Goal: Task Accomplishment & Management: Use online tool/utility

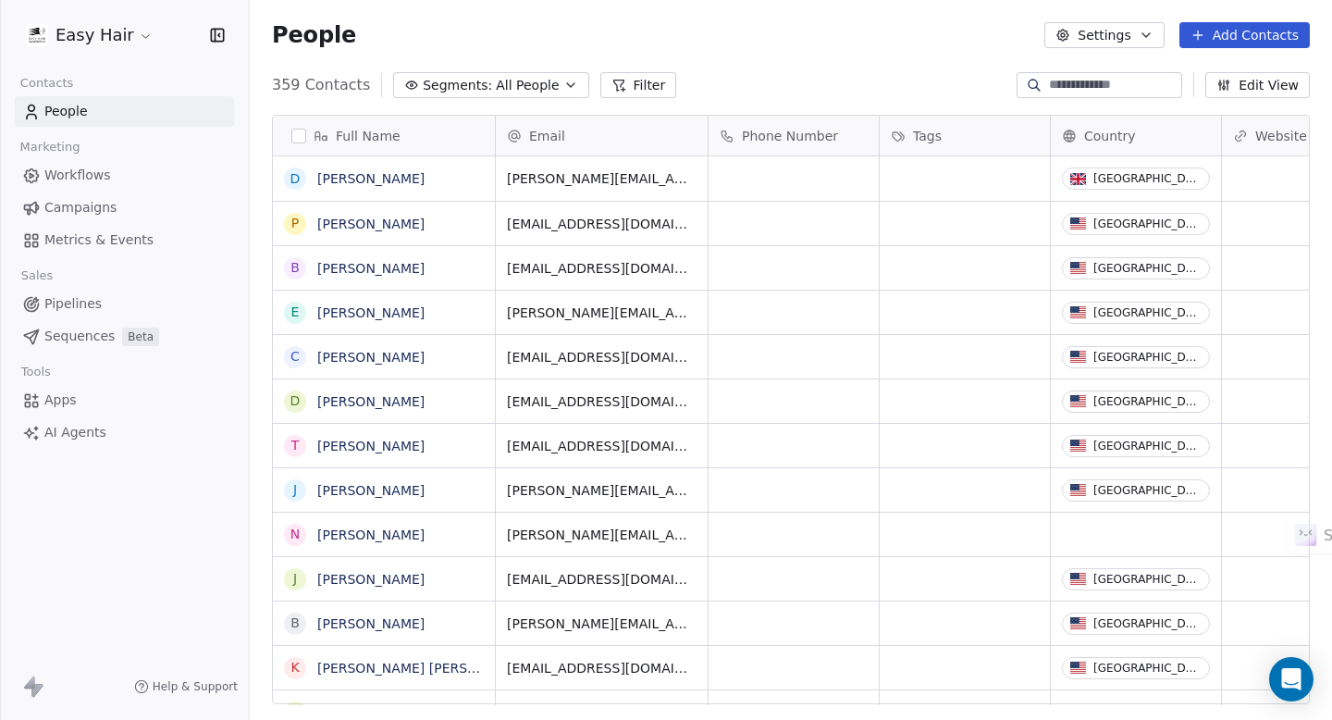
scroll to position [634, 1082]
click at [85, 171] on span "Workflows" at bounding box center [77, 175] width 67 height 19
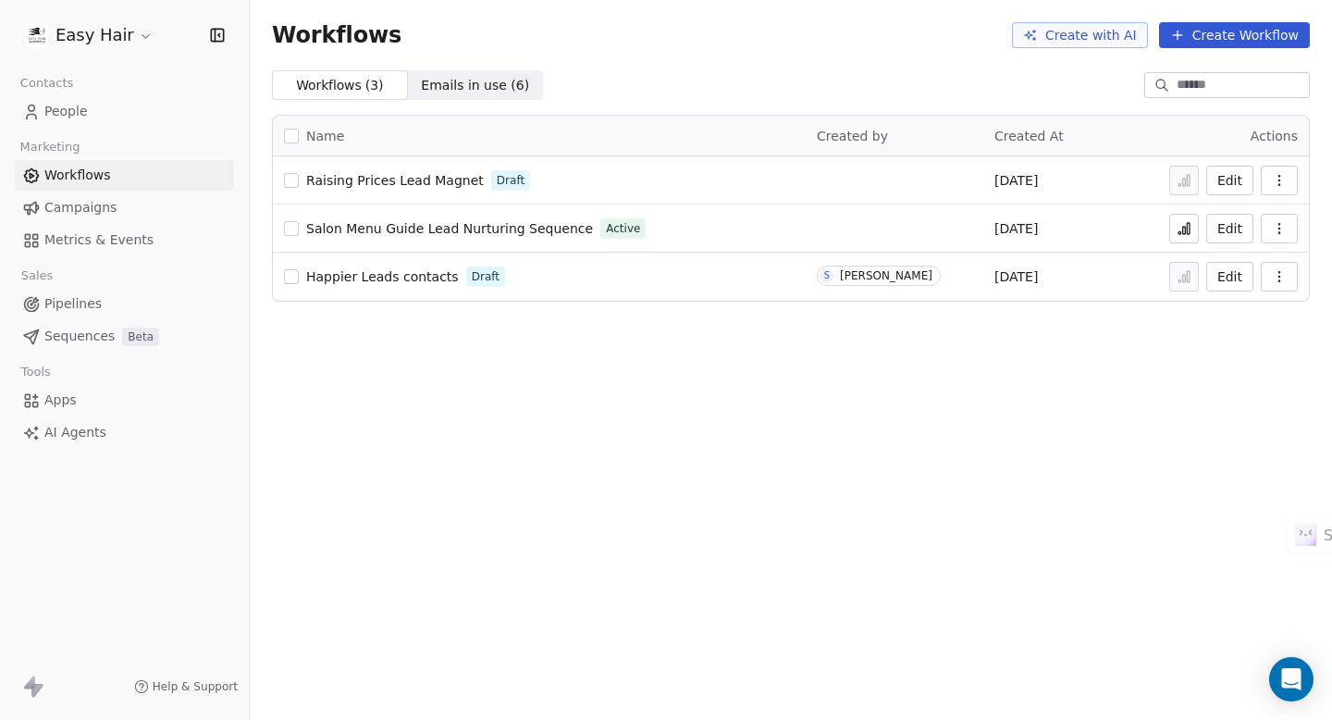
click at [471, 80] on span "Emails in use ( 6 )" at bounding box center [475, 85] width 108 height 19
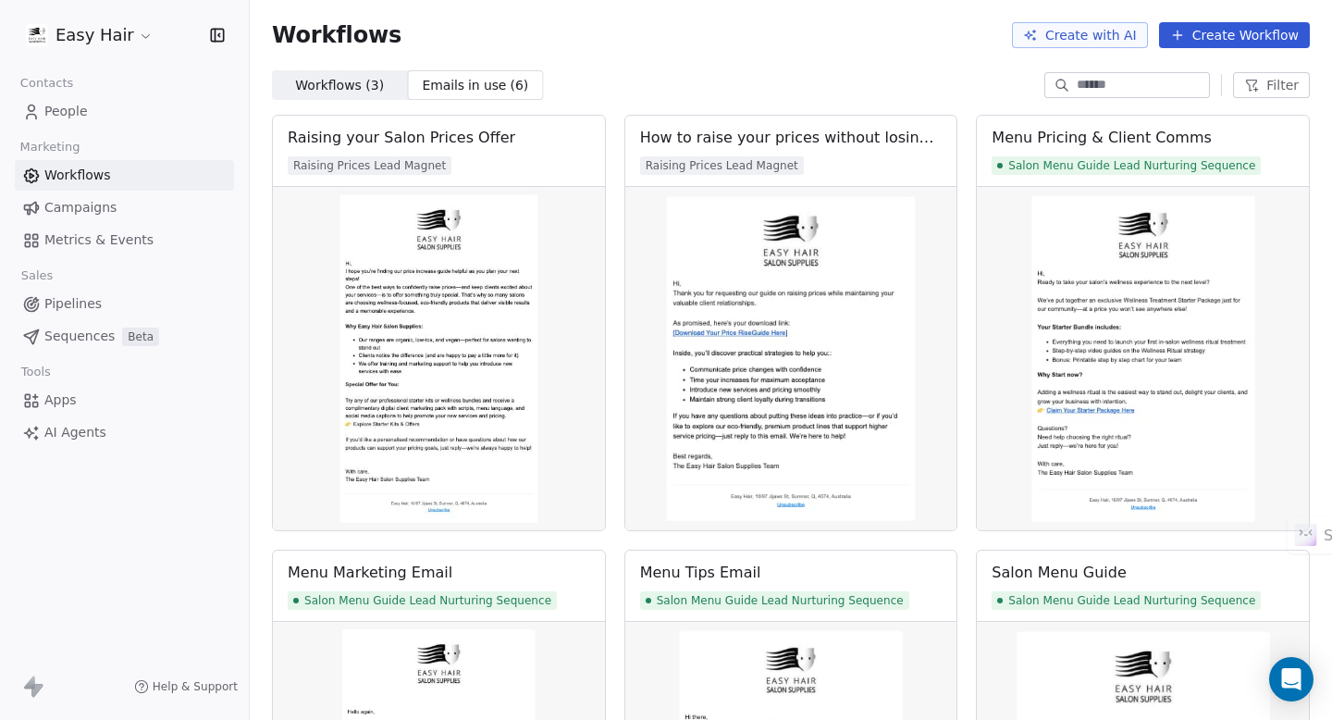
click at [342, 80] on span "Workflows ( 3 )" at bounding box center [339, 85] width 89 height 19
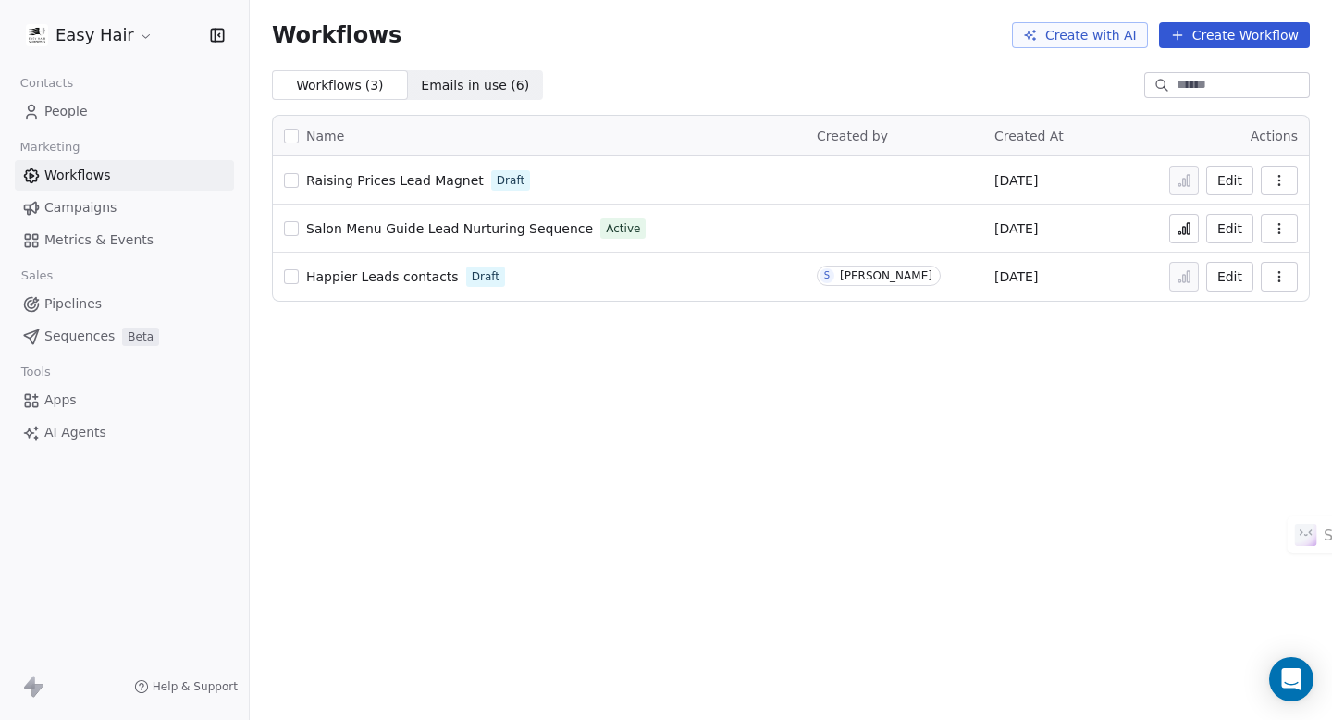
click at [469, 79] on span "Emails in use ( 6 )" at bounding box center [475, 85] width 108 height 19
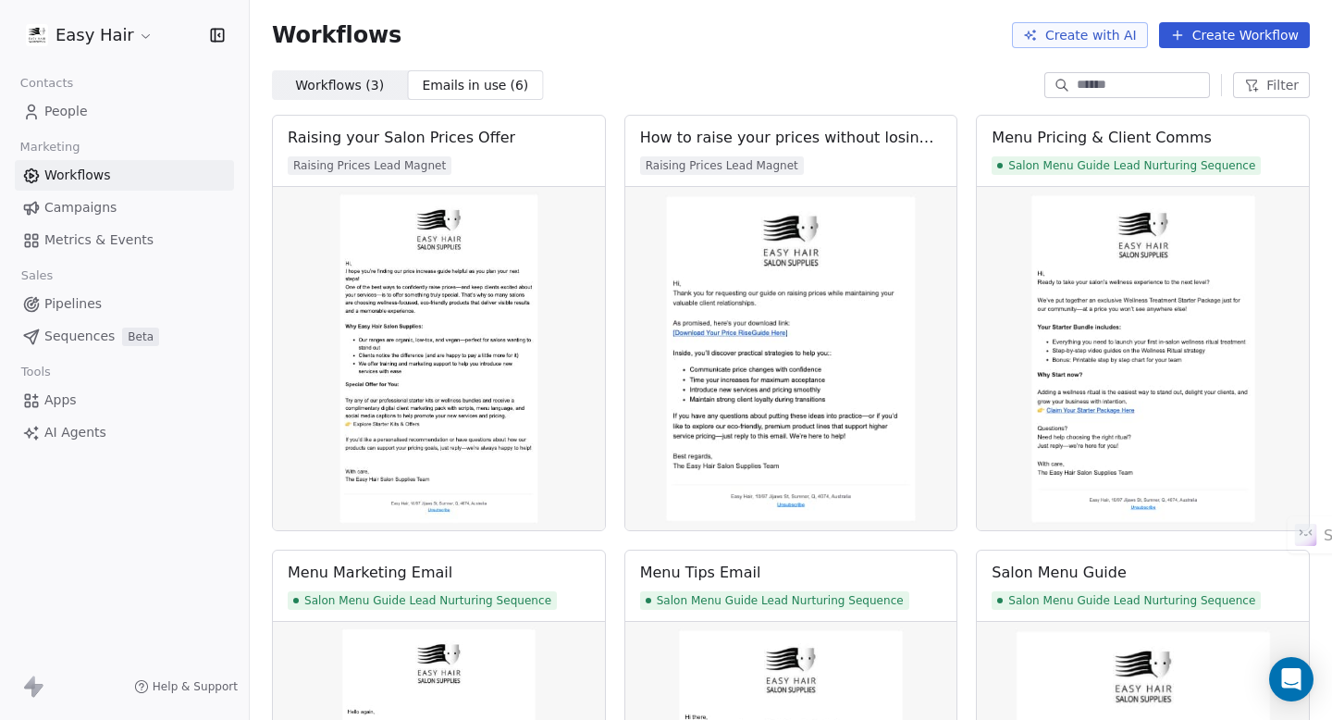
click at [321, 82] on span "Workflows ( 3 )" at bounding box center [339, 85] width 89 height 19
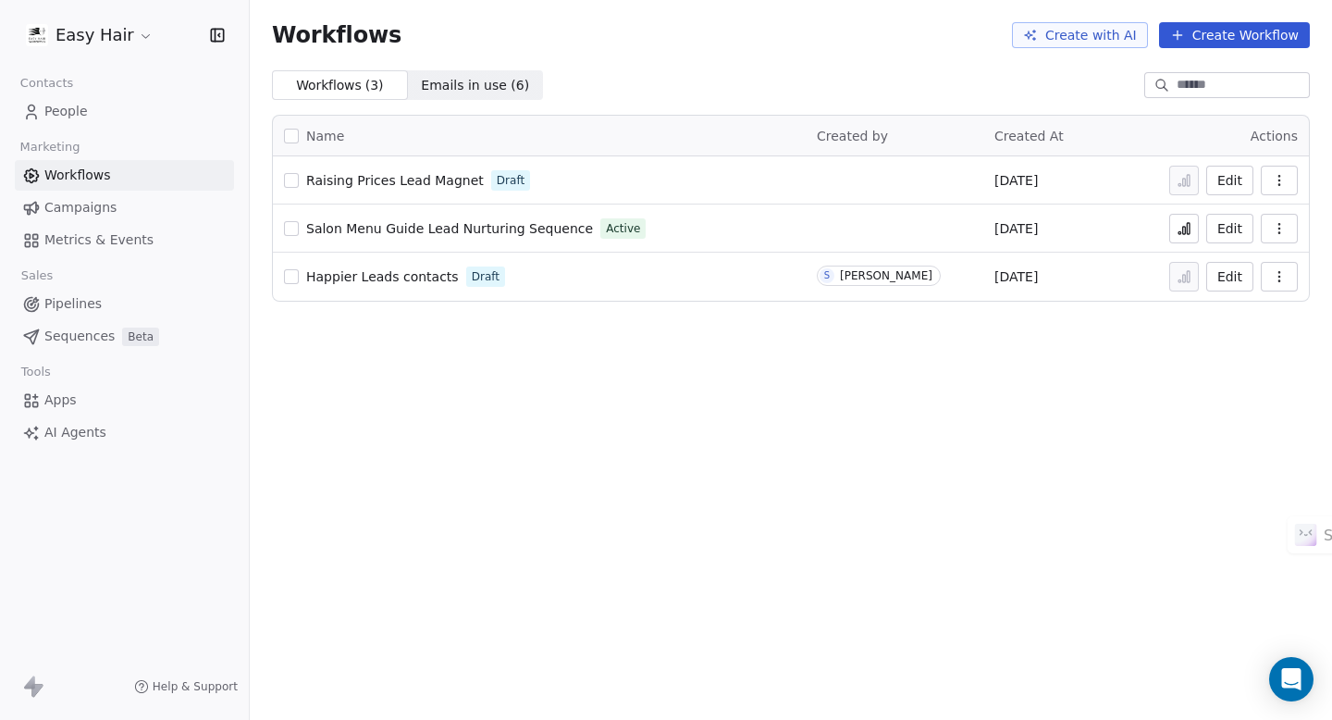
click at [1235, 179] on button "Edit" at bounding box center [1229, 181] width 47 height 30
click at [1224, 35] on button "Create Workflow" at bounding box center [1234, 35] width 151 height 26
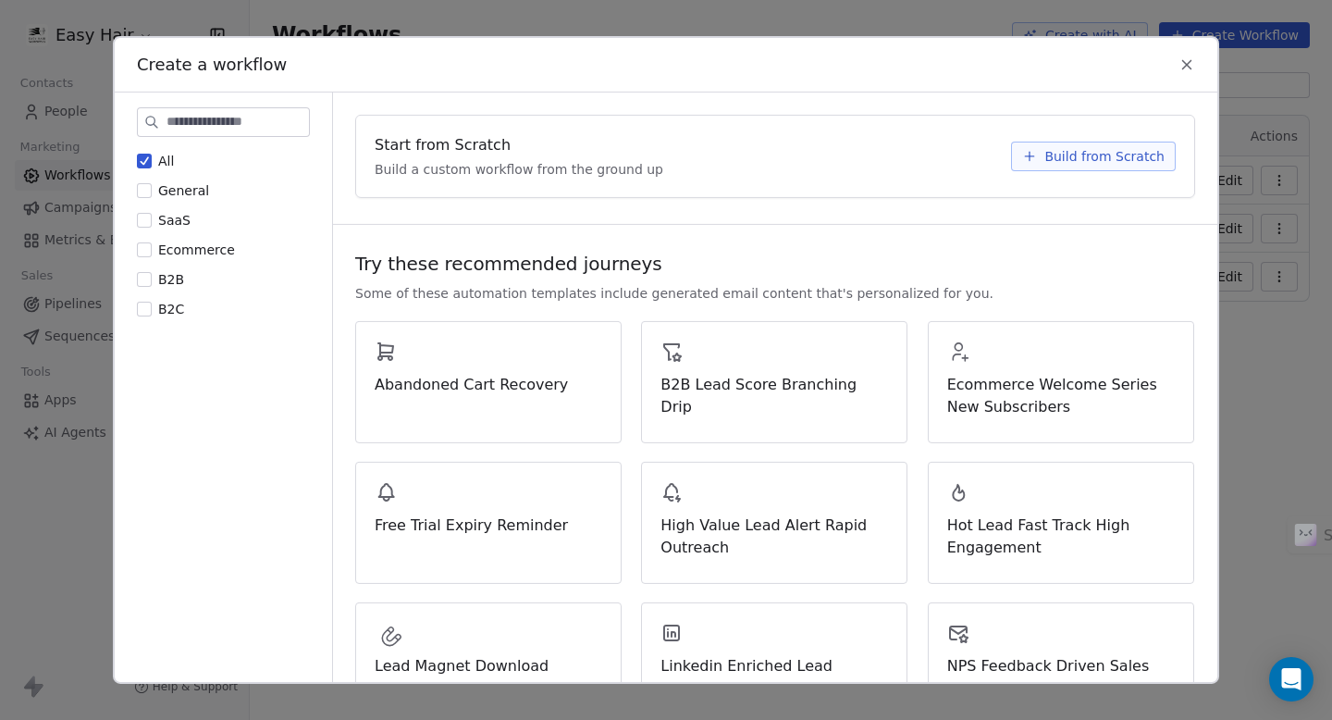
click at [1188, 61] on icon at bounding box center [1186, 64] width 17 height 17
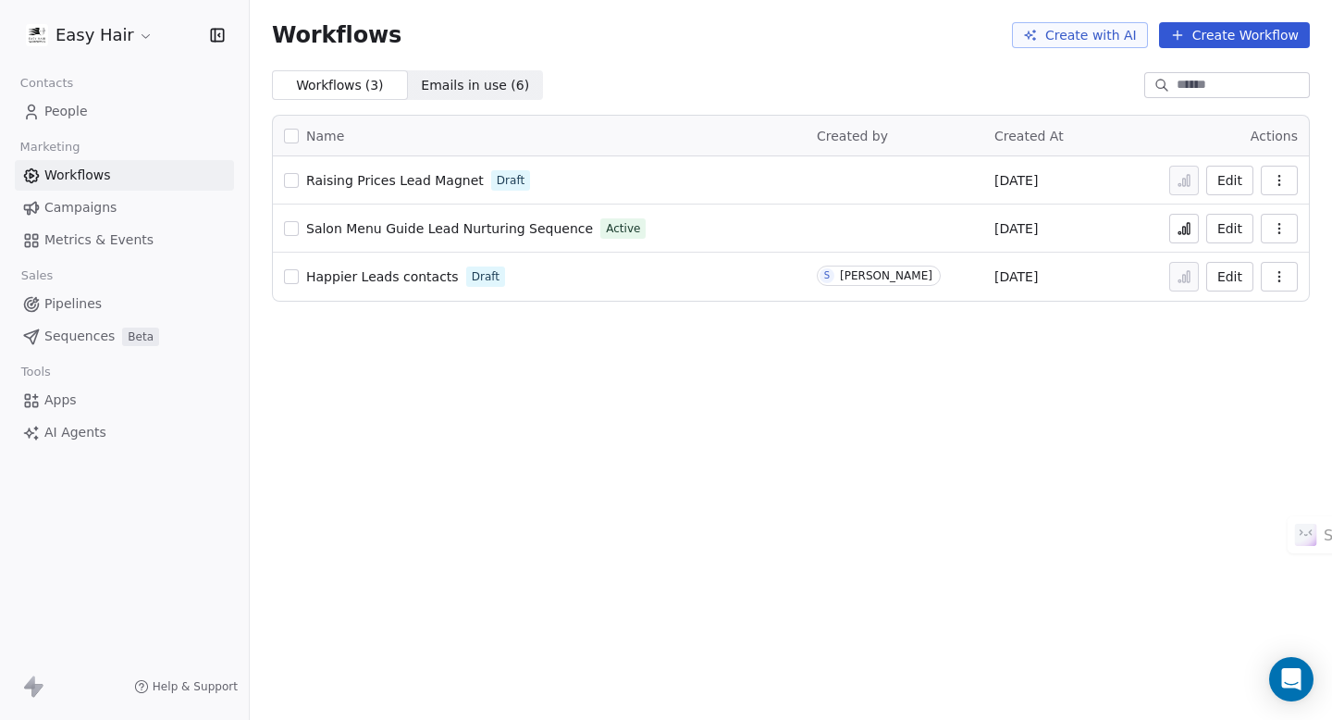
click at [1083, 29] on button "Create with AI" at bounding box center [1080, 35] width 136 height 26
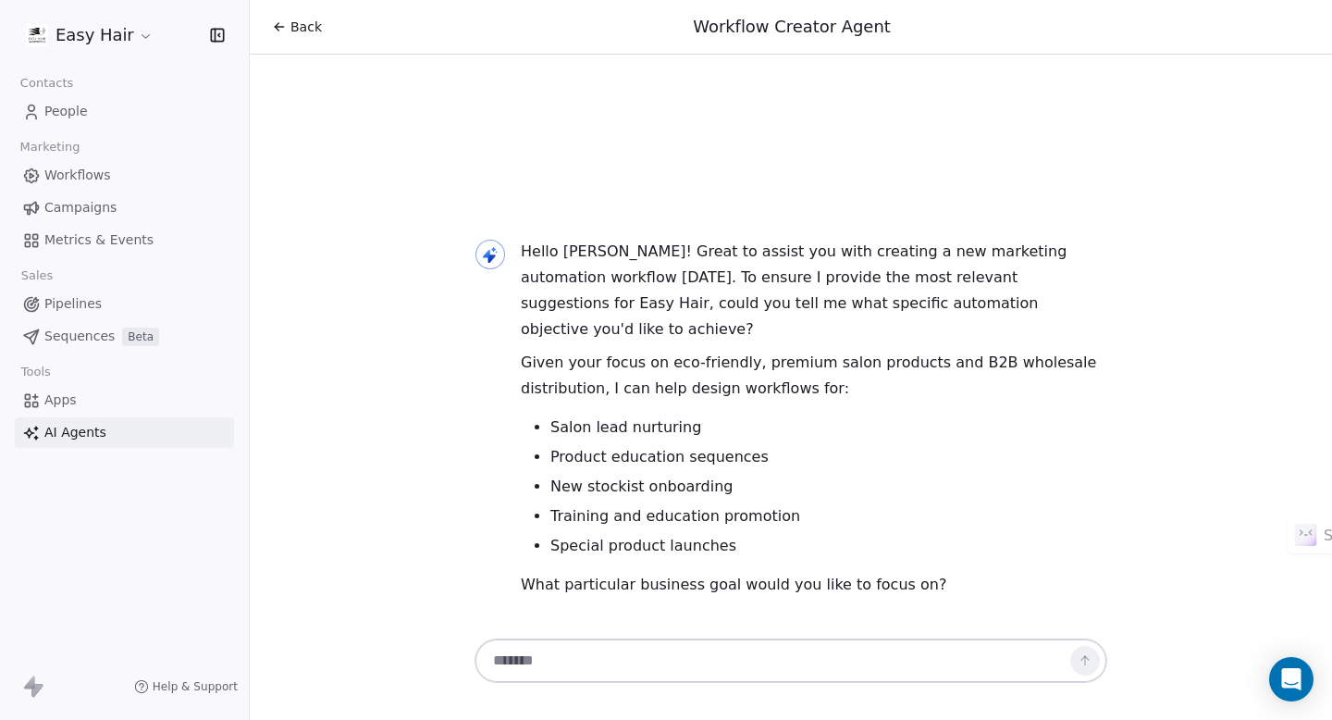
click at [518, 662] on textarea at bounding box center [772, 660] width 579 height 35
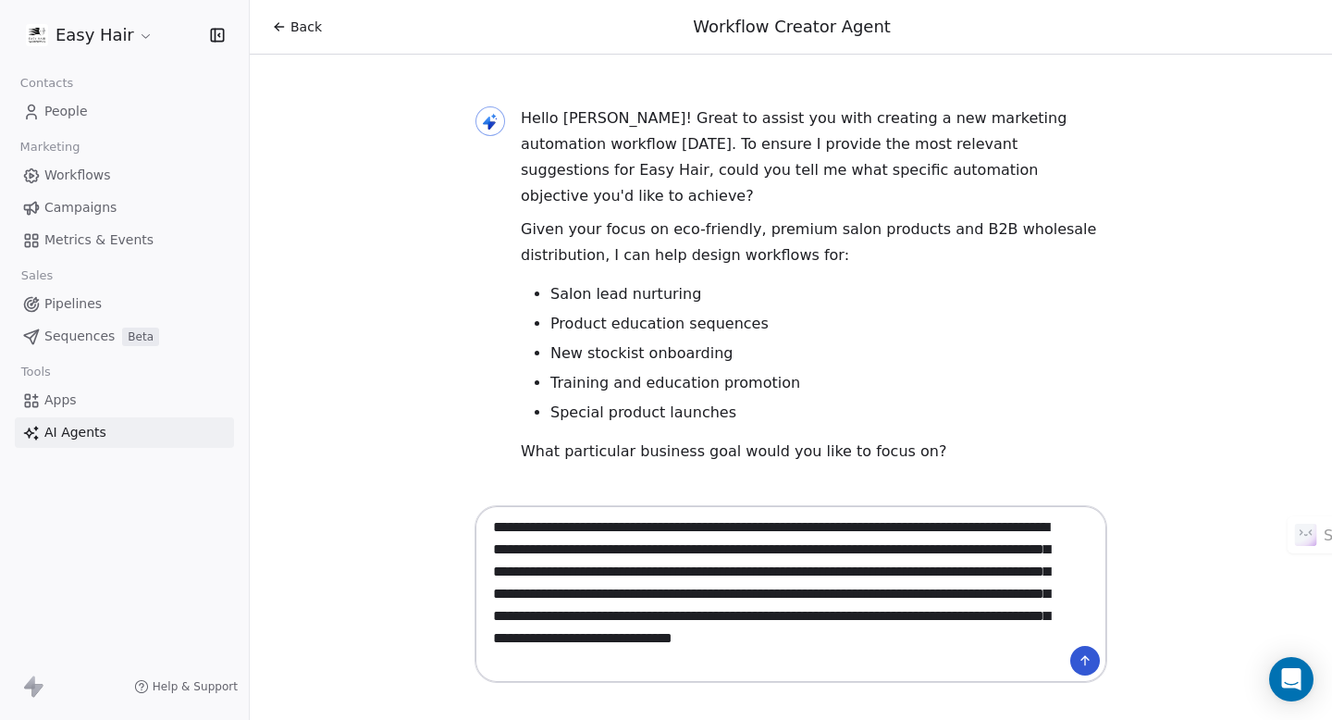
type textarea "**********"
click at [1091, 656] on icon at bounding box center [1085, 660] width 15 height 15
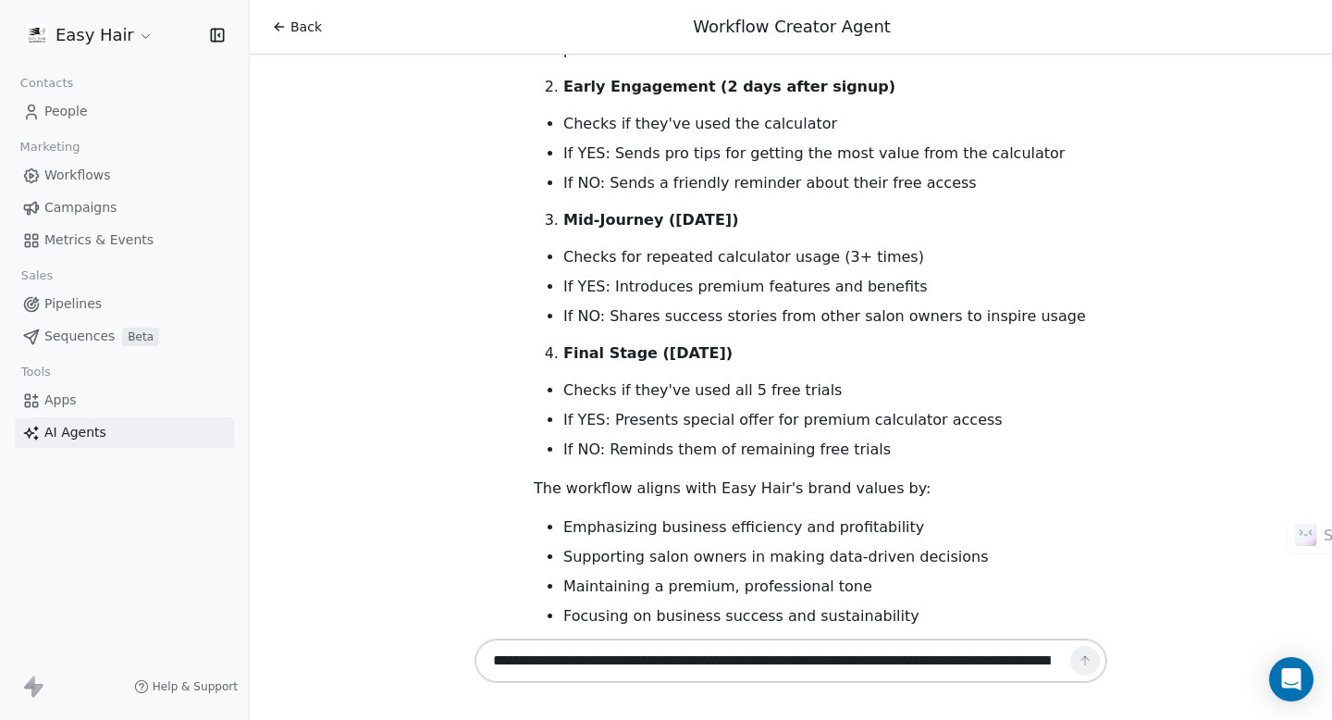
scroll to position [4105, 0]
